Goal: Obtain resource: Download file/media

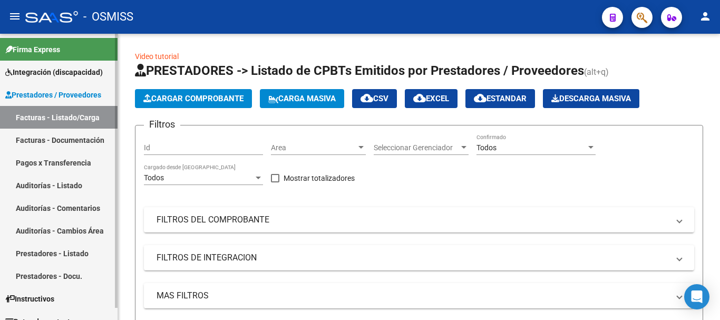
click at [54, 66] on span "Integración (discapacidad)" at bounding box center [54, 72] width 98 height 12
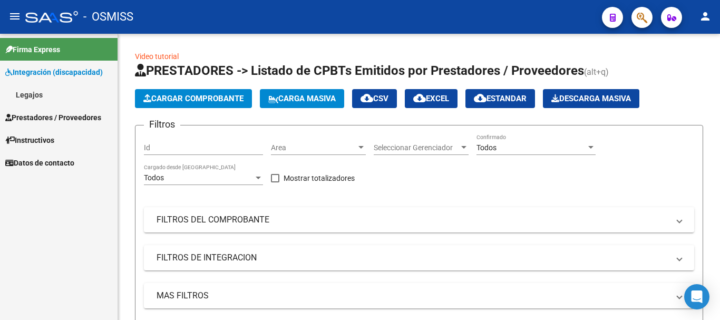
click at [46, 91] on link "Legajos" at bounding box center [59, 94] width 118 height 23
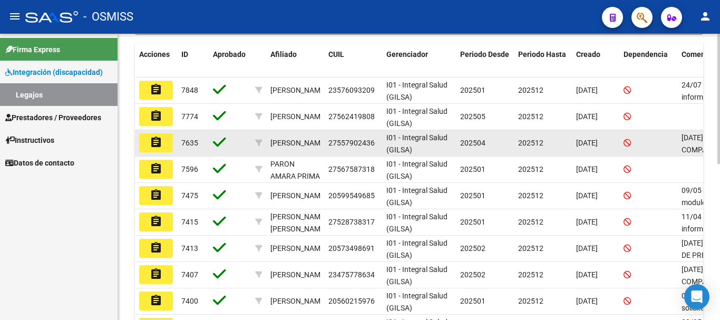
scroll to position [334, 0]
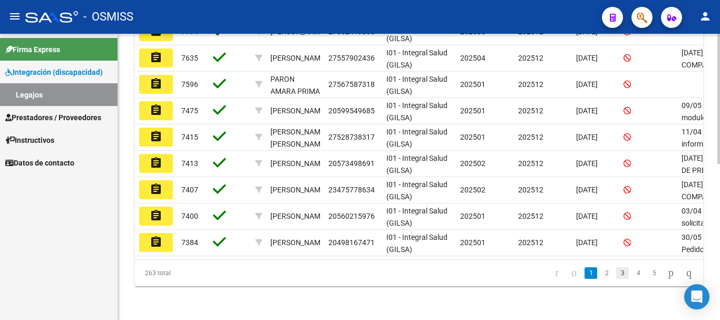
click at [616, 279] on link "3" at bounding box center [622, 273] width 13 height 12
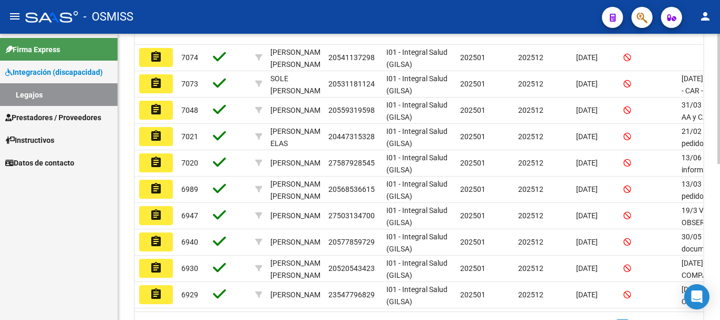
scroll to position [294, 0]
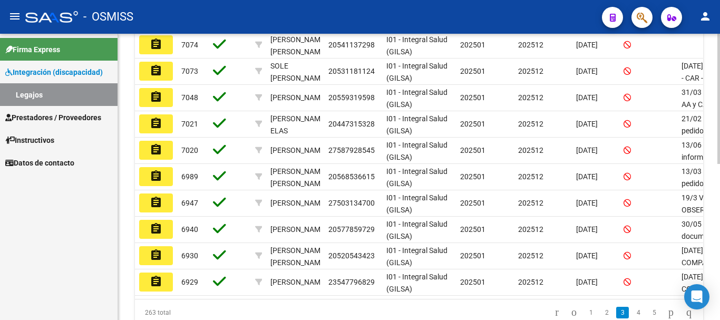
click at [719, 242] on div at bounding box center [718, 236] width 3 height 130
click at [632, 318] on link "4" at bounding box center [638, 313] width 13 height 12
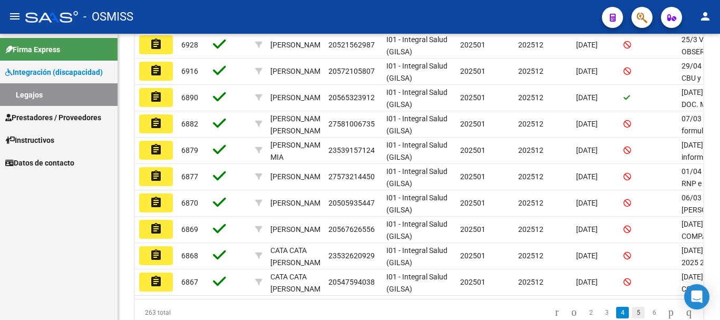
click at [632, 317] on link "5" at bounding box center [638, 313] width 13 height 12
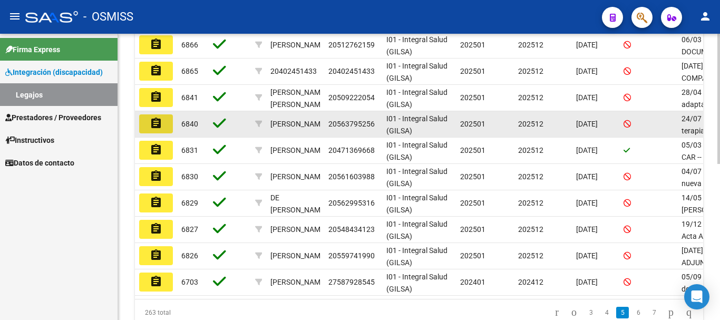
click at [150, 124] on mat-icon "assignment" at bounding box center [156, 123] width 13 height 13
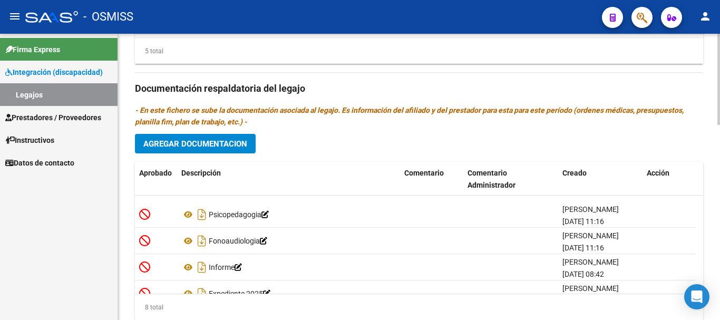
scroll to position [116, 0]
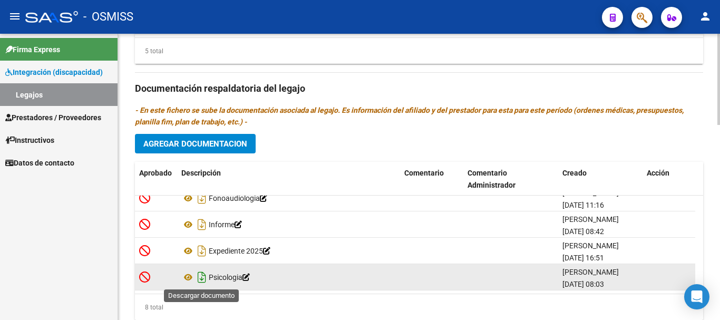
click at [203, 276] on icon "Descargar documento" at bounding box center [202, 277] width 14 height 17
click at [201, 277] on icon "Descargar documento" at bounding box center [202, 277] width 14 height 17
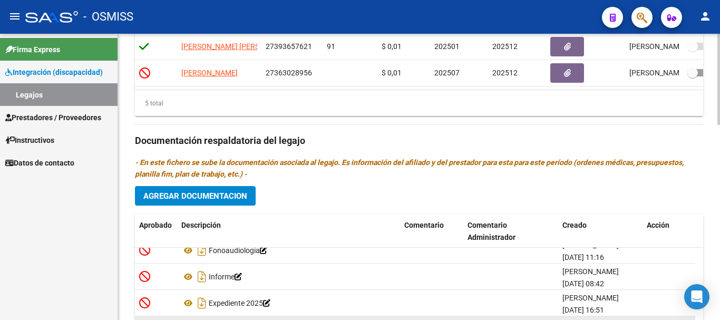
scroll to position [527, 0]
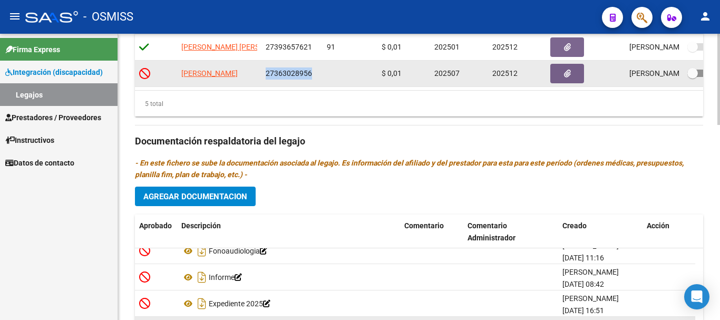
drag, startPoint x: 266, startPoint y: 64, endPoint x: 312, endPoint y: 65, distance: 45.9
click at [312, 67] on div "27363028956" at bounding box center [291, 73] width 50 height 12
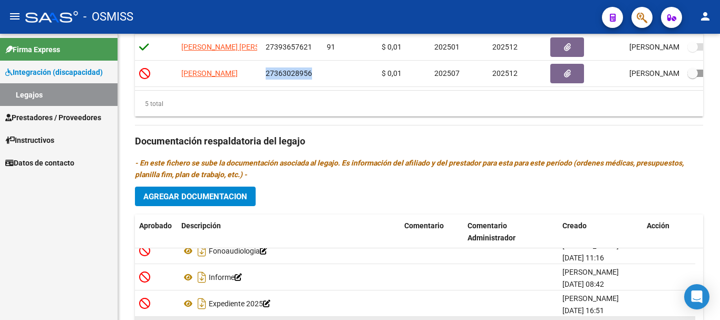
copy span "27363028956"
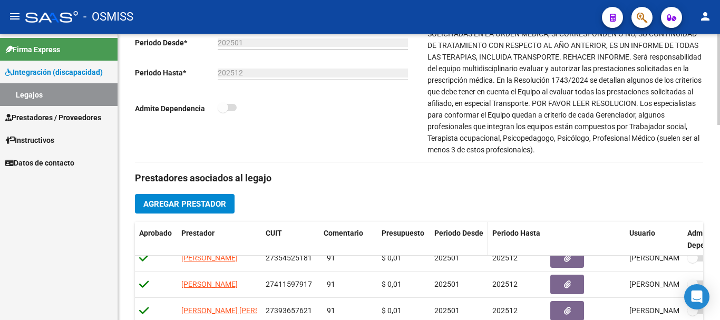
scroll to position [0, 0]
